Goal: Task Accomplishment & Management: Manage account settings

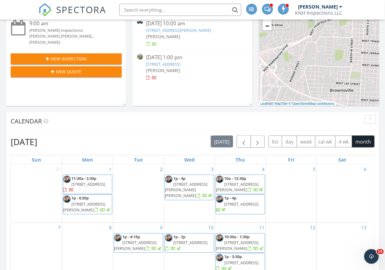
scroll to position [117, 0]
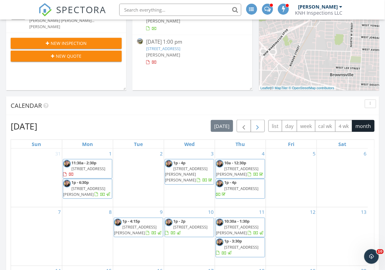
click at [261, 121] on button "button" at bounding box center [258, 126] width 14 height 13
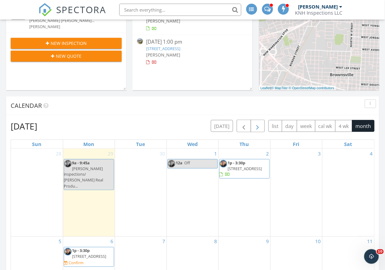
scroll to position [0, 0]
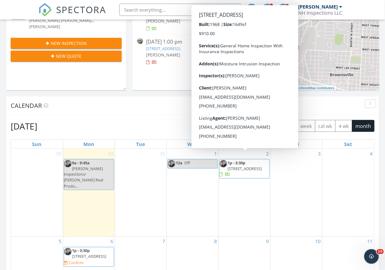
click at [248, 171] on span "100 Mango St, Pensacola 32503" at bounding box center [245, 168] width 34 height 5
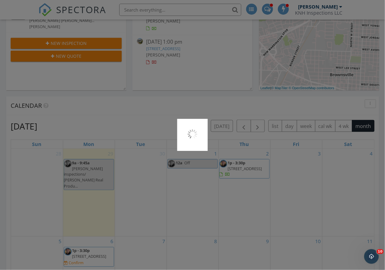
click at [248, 174] on div at bounding box center [192, 135] width 385 height 270
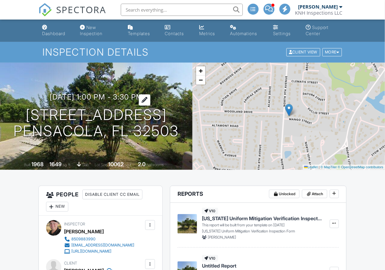
click at [56, 96] on h3 "10/02/2025 1:00 pm - 3:30 pm" at bounding box center [96, 97] width 93 height 8
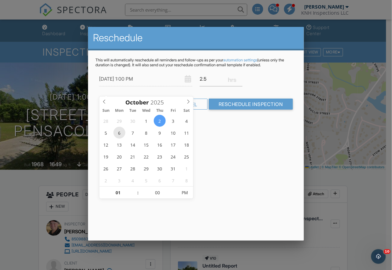
type input "10/06/2025 1:00 PM"
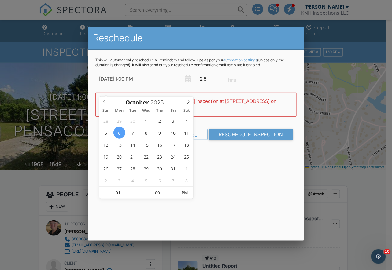
click at [250, 176] on div "Reschedule This will automatically reschedule all reminders and follow-ups as p…" at bounding box center [195, 134] width 215 height 214
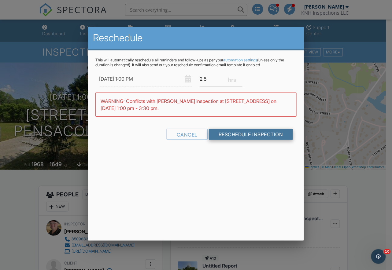
click at [242, 140] on input "Reschedule Inspection" at bounding box center [251, 134] width 84 height 11
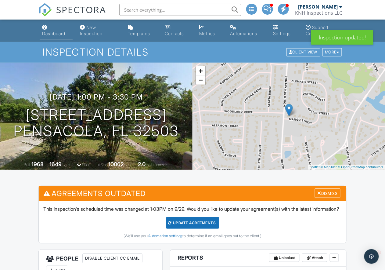
click at [67, 30] on link "Dashboard" at bounding box center [56, 30] width 33 height 17
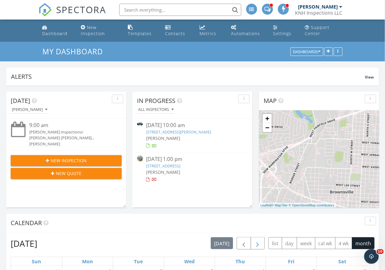
click at [258, 240] on button "button" at bounding box center [258, 243] width 14 height 13
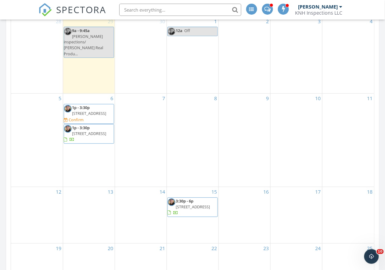
scroll to position [246, 0]
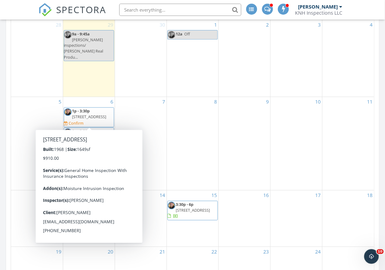
click at [92, 114] on span "100 Mango St, Pensacola 32503" at bounding box center [89, 116] width 34 height 5
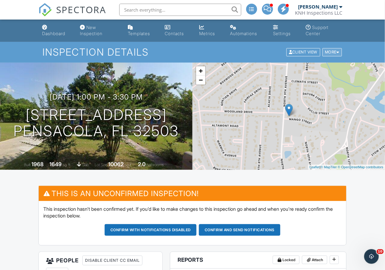
click at [334, 54] on div "More" at bounding box center [333, 52] width 20 height 8
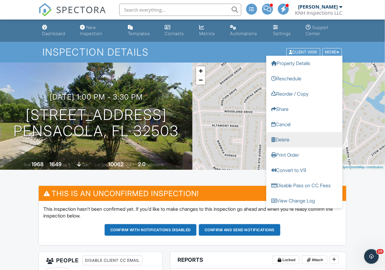
click at [280, 140] on link "Delete" at bounding box center [305, 139] width 76 height 15
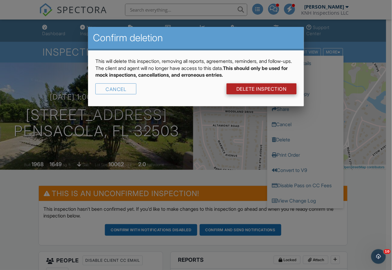
click at [253, 86] on link "DELETE Inspection" at bounding box center [261, 88] width 70 height 11
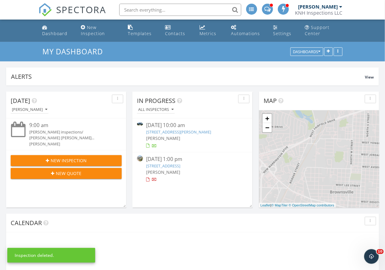
scroll to position [706, 398]
